Goal: Transaction & Acquisition: Purchase product/service

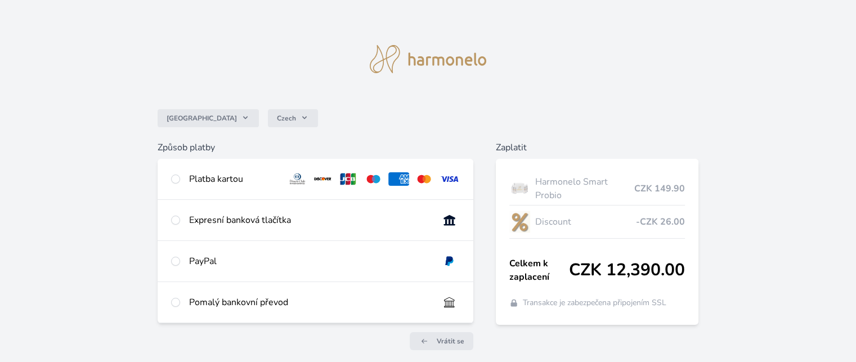
click at [181, 221] on div "Expresní banková tlačítka" at bounding box center [315, 220] width 315 height 41
radio input "true"
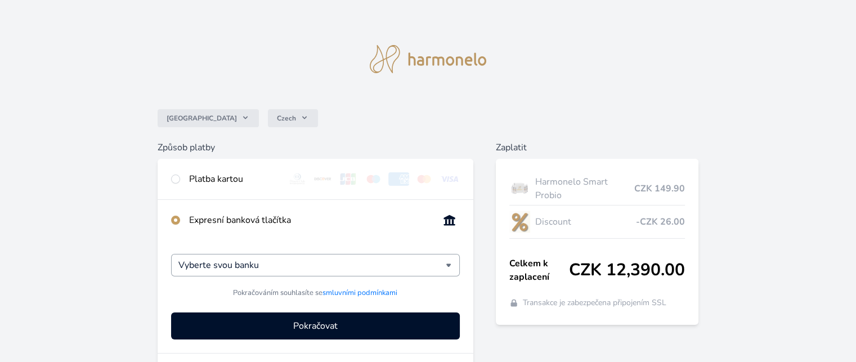
click at [450, 267] on div "Vyberte svou banku" at bounding box center [315, 265] width 288 height 23
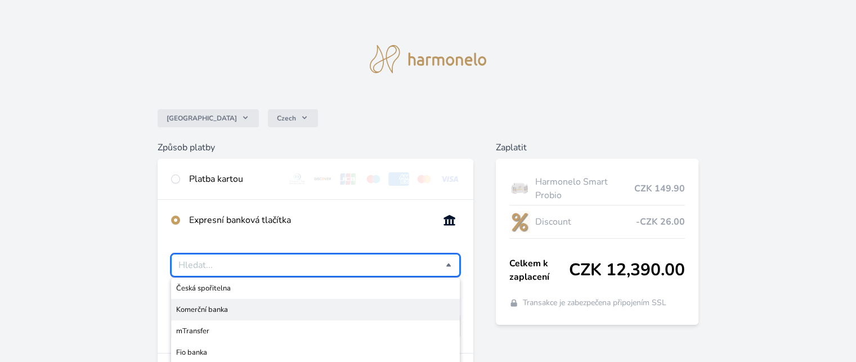
click at [385, 311] on span "Komerční banka" at bounding box center [315, 309] width 278 height 11
type input "Komerční banka"
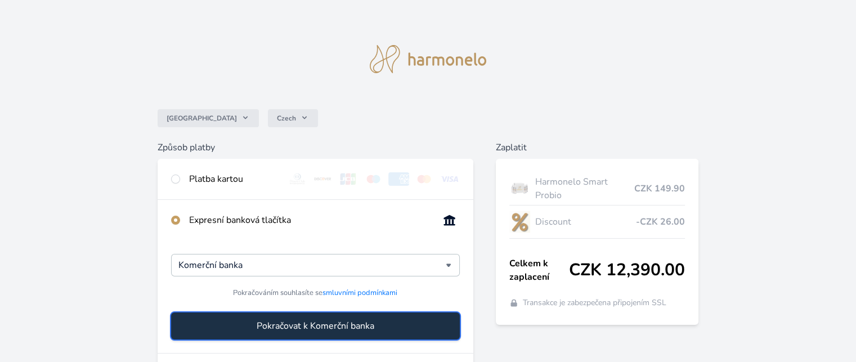
click at [339, 323] on span "Pokračovat k Komerční banka" at bounding box center [316, 326] width 118 height 14
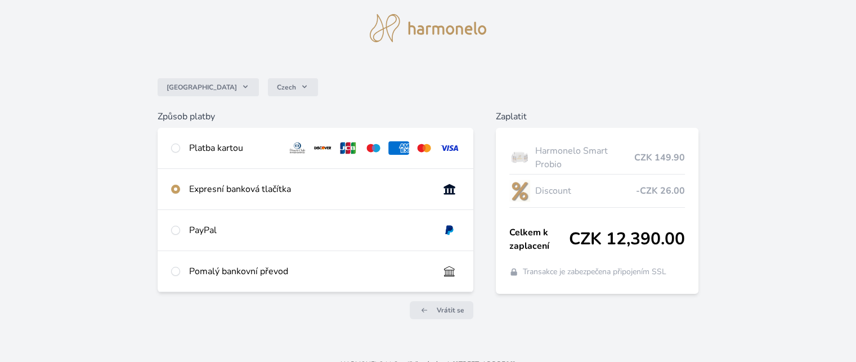
scroll to position [46, 0]
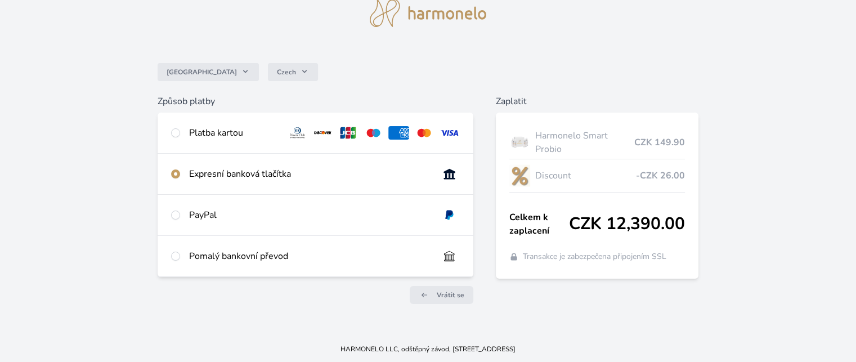
click at [448, 174] on img at bounding box center [449, 174] width 21 height 14
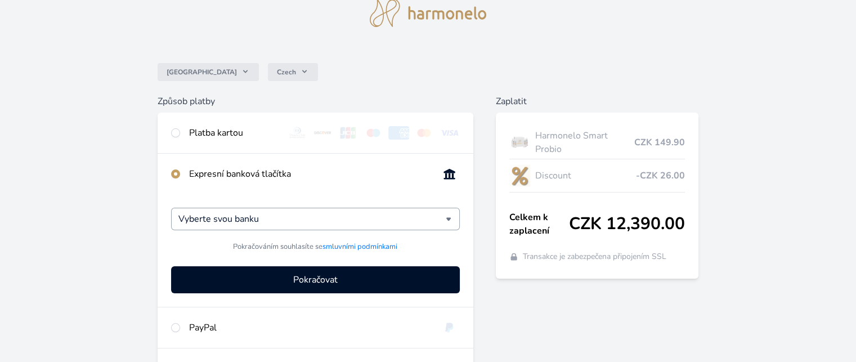
click at [448, 218] on div "Vyberte svou banku" at bounding box center [315, 219] width 288 height 23
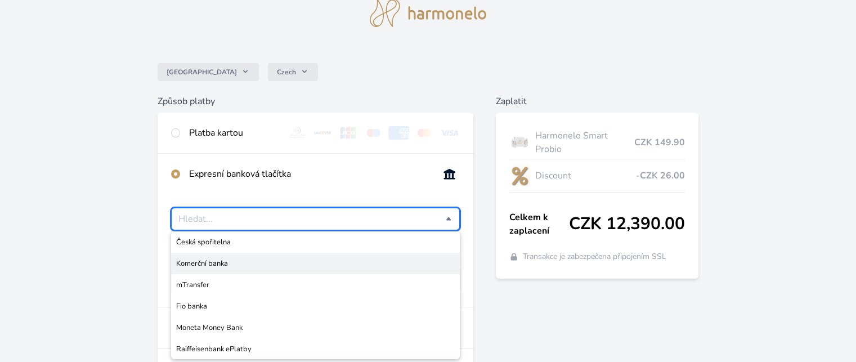
drag, startPoint x: 448, startPoint y: 218, endPoint x: 400, endPoint y: 268, distance: 69.3
click at [400, 230] on div "Česká spořitelna Komerční banka mTransfer Fio banka Moneta Money Bank Raiffeise…" at bounding box center [315, 219] width 288 height 23
click at [400, 226] on input "Česká spořitelna Komerční banka mTransfer Fio banka Moneta Money Bank Raiffeise…" at bounding box center [311, 219] width 267 height 14
click at [400, 268] on li "Komerční banka" at bounding box center [315, 263] width 288 height 21
type input "Komerční banka"
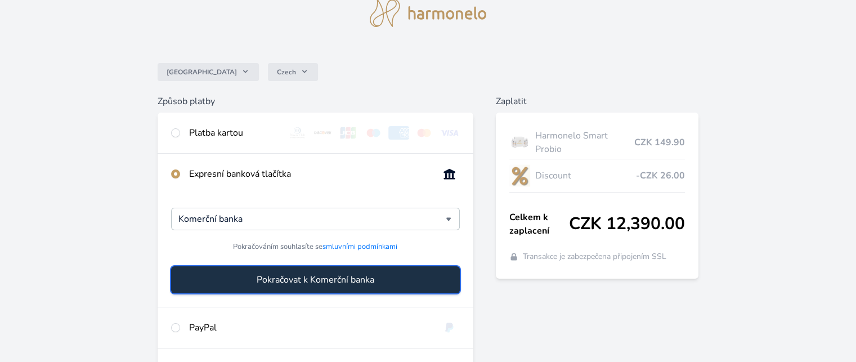
click at [335, 276] on span "Pokračovat k Komerční banka" at bounding box center [316, 280] width 118 height 14
